Goal: Navigation & Orientation: Find specific page/section

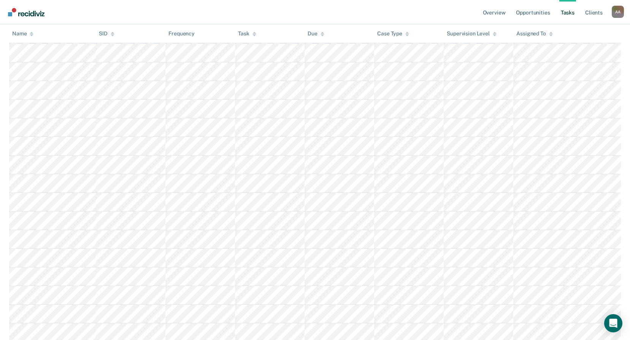
scroll to position [874, 0]
click at [592, 15] on link "Client s" at bounding box center [593, 12] width 21 height 24
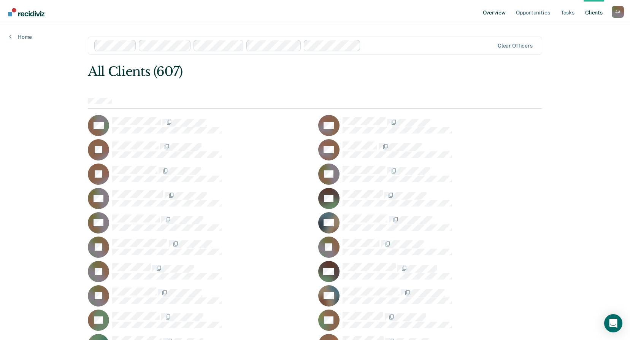
click at [494, 11] on link "Overview" at bounding box center [494, 12] width 26 height 24
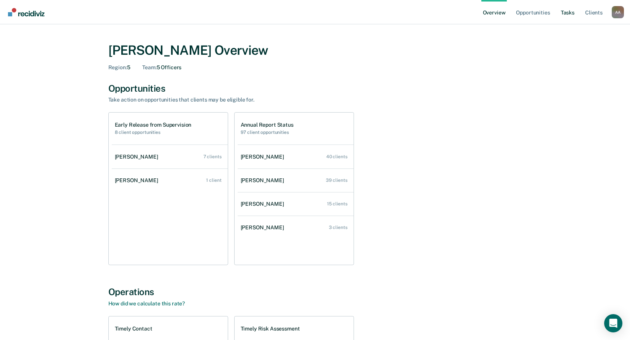
click at [570, 8] on link "Tasks" at bounding box center [567, 12] width 17 height 24
